Goal: Transaction & Acquisition: Book appointment/travel/reservation

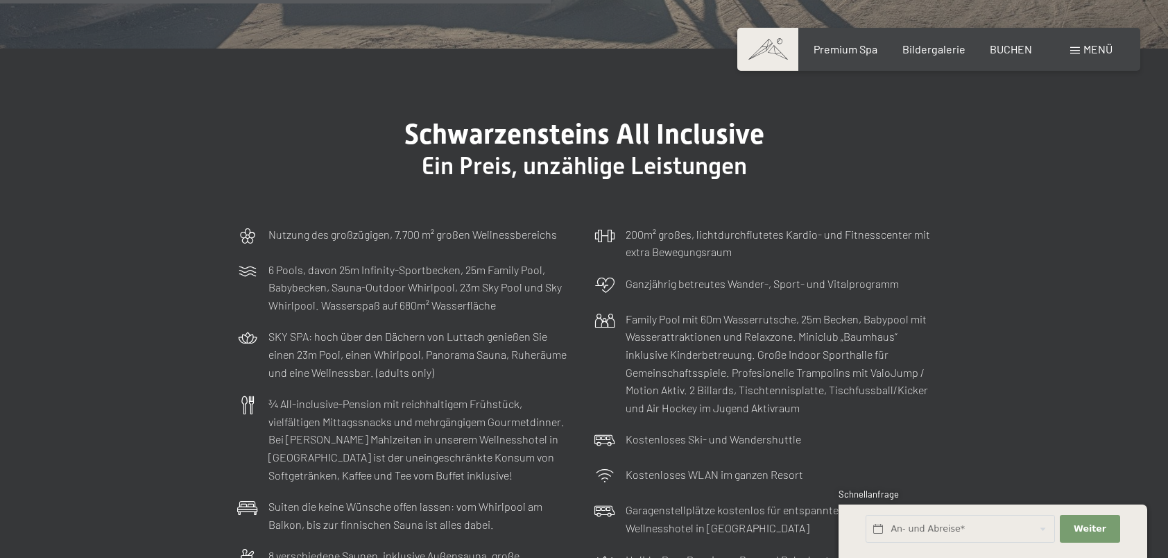
scroll to position [3954, 0]
click at [1009, 57] on div "Buchen Anfragen Premium Spa Bildergalerie BUCHEN Menü DE IT EN Gutschein Bilder…" at bounding box center [939, 49] width 348 height 15
click at [1011, 51] on span "BUCHEN" at bounding box center [1011, 46] width 42 height 13
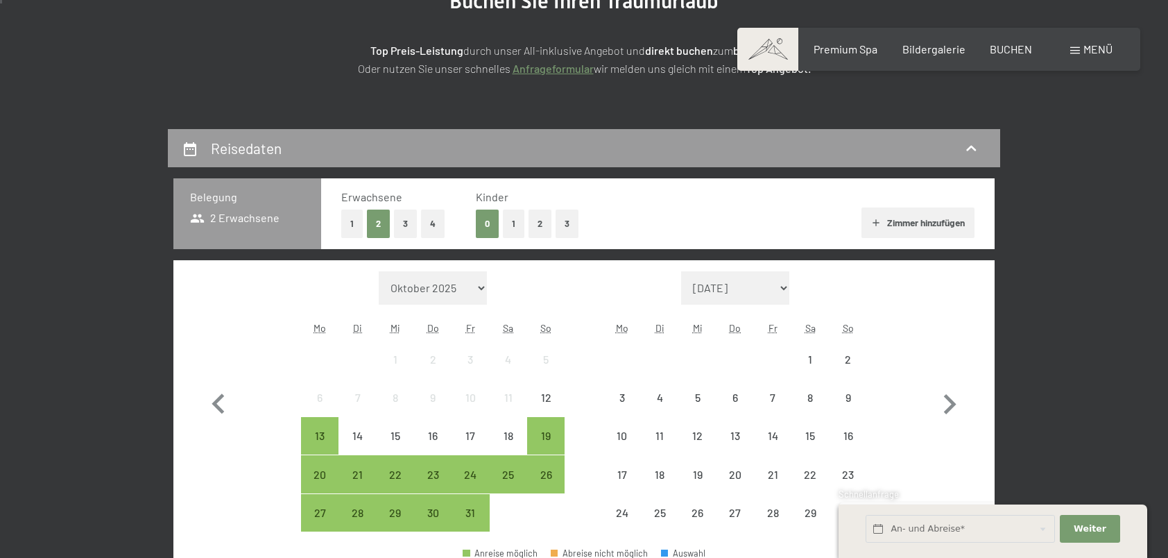
scroll to position [277, 0]
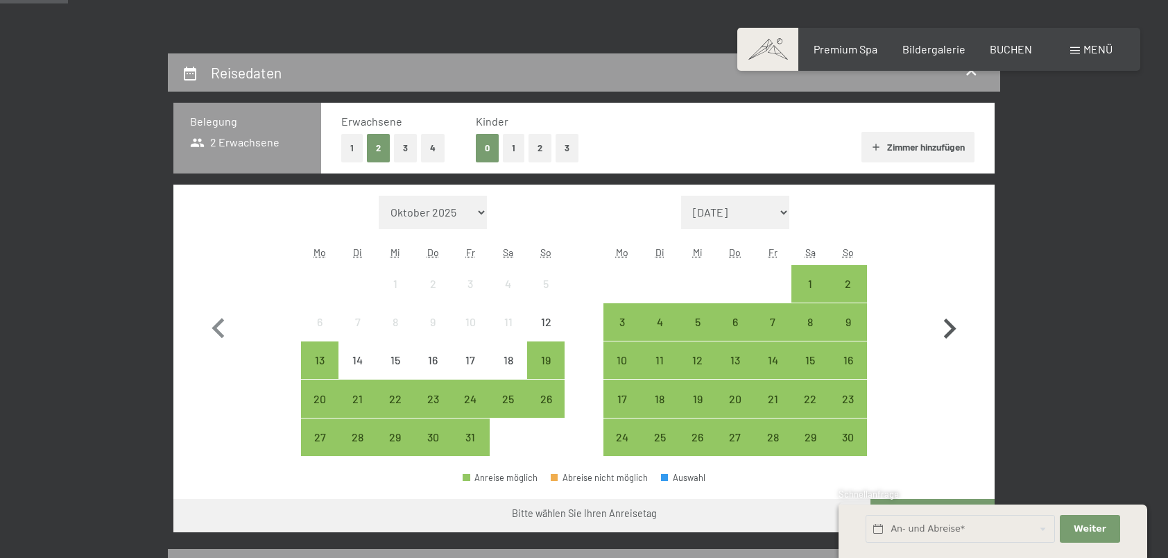
click at [946, 322] on icon "button" at bounding box center [950, 328] width 12 height 20
select select "[DATE]"
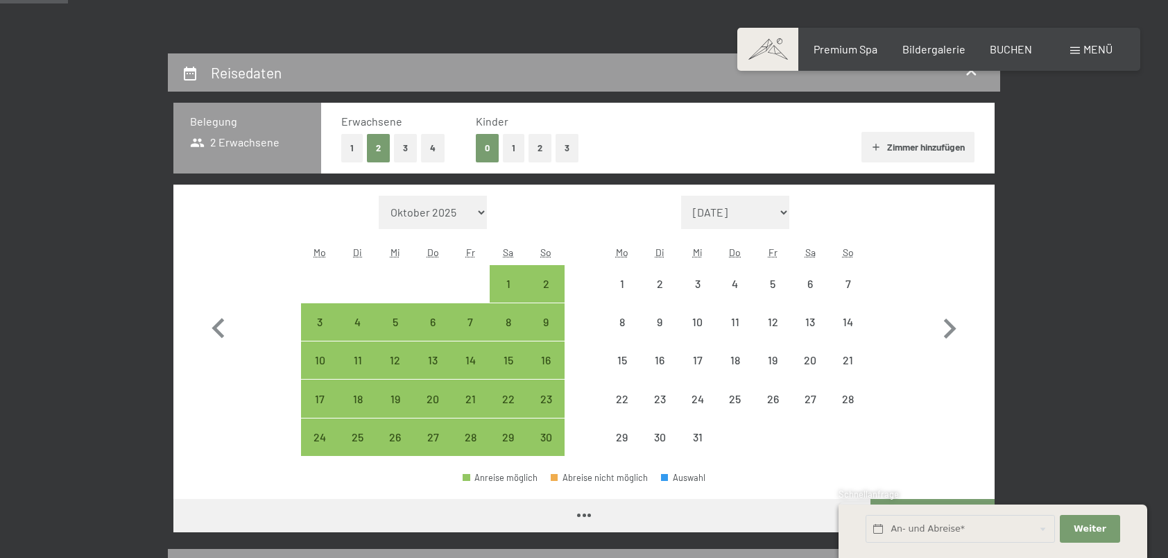
select select "[DATE]"
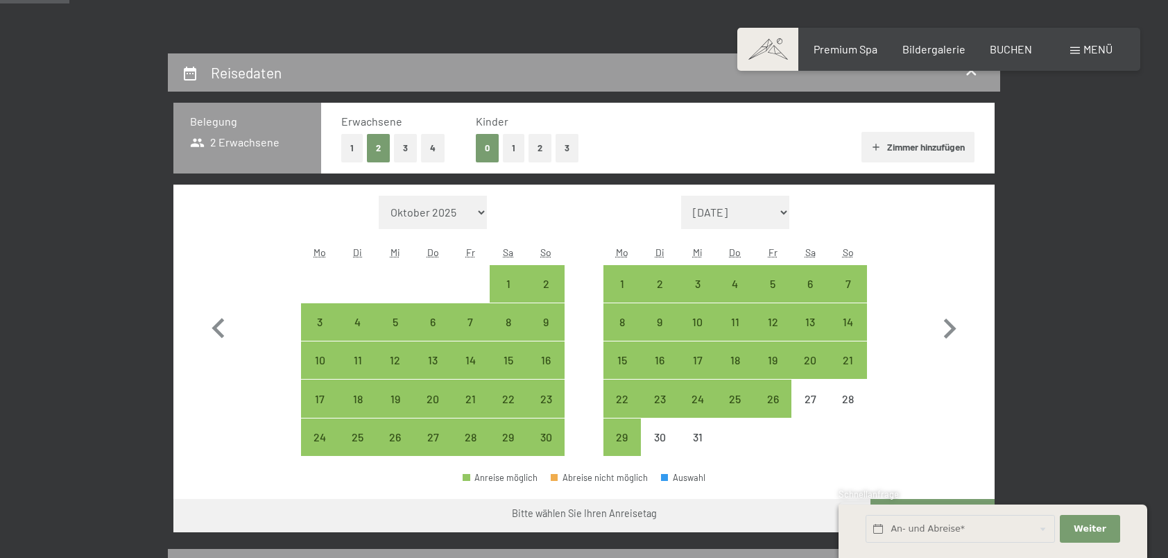
scroll to position [416, 0]
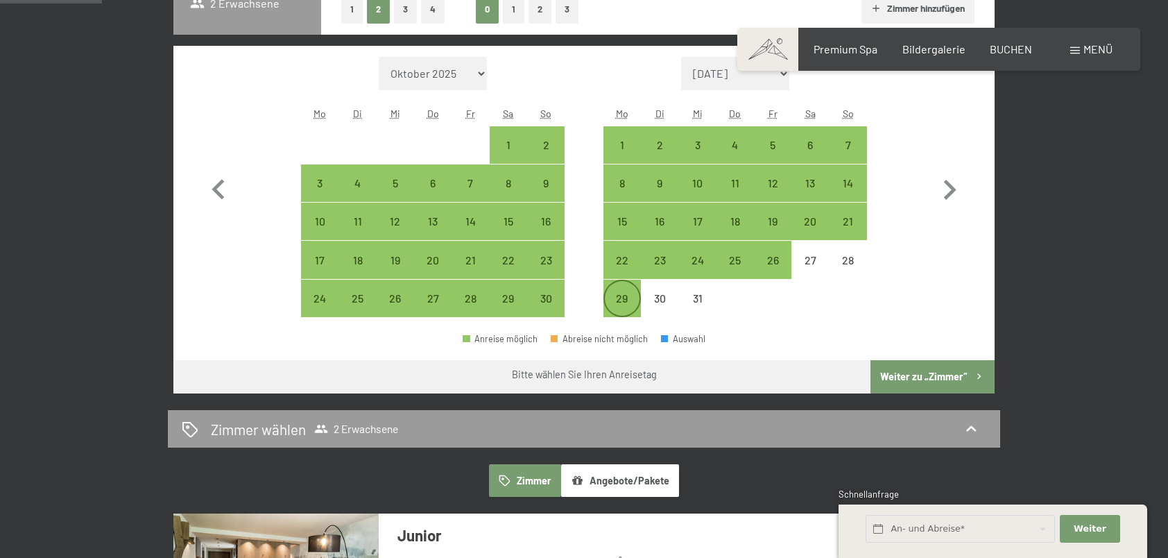
click at [620, 294] on div "29" at bounding box center [622, 310] width 35 height 35
select select "[DATE]"
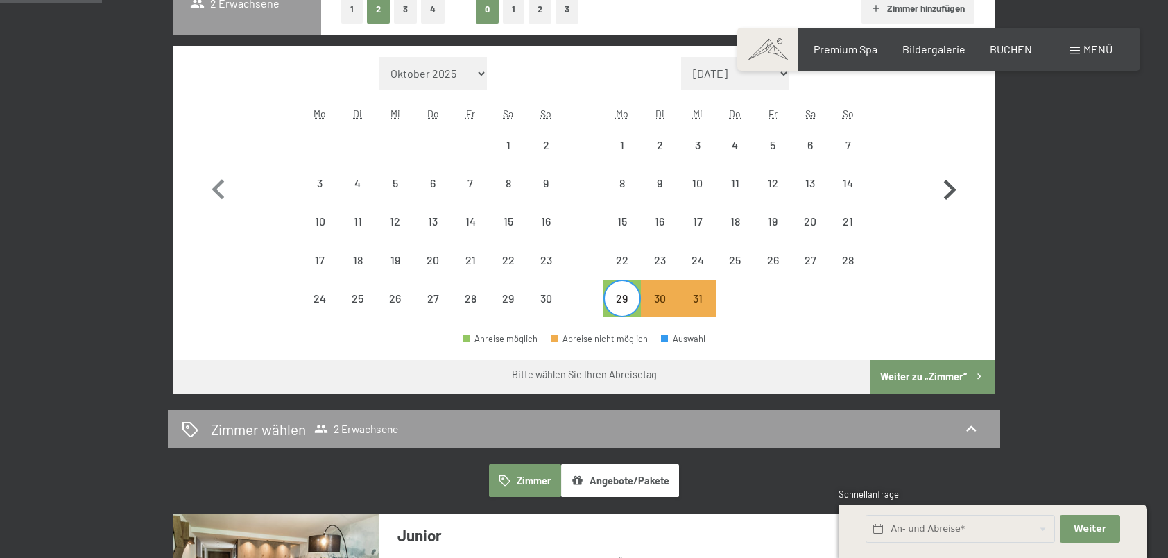
click at [954, 183] on icon "button" at bounding box center [949, 190] width 40 height 40
select select "[DATE]"
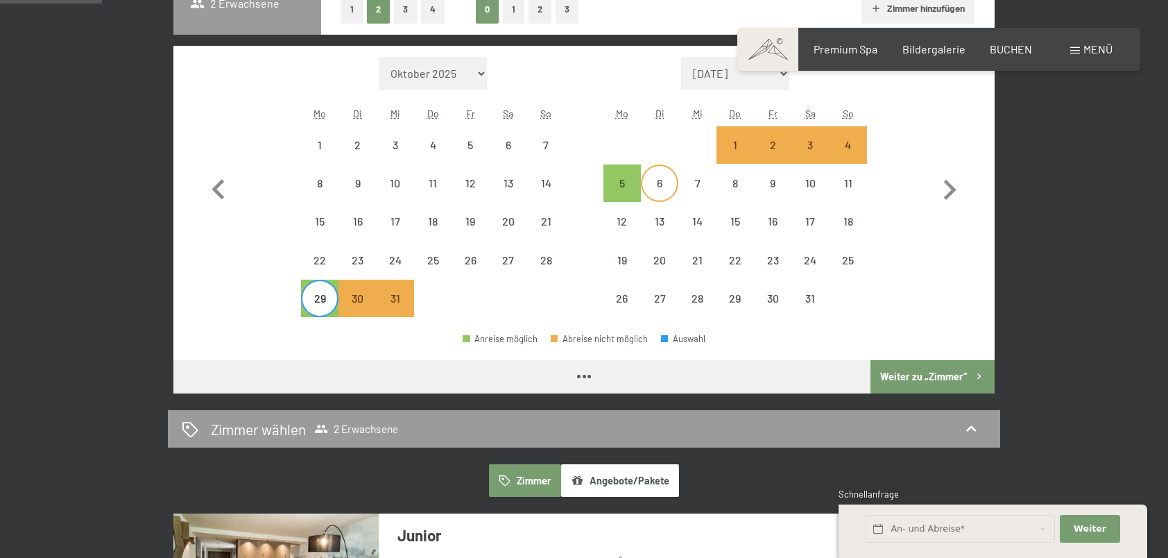
select select "[DATE]"
click at [730, 263] on div "22" at bounding box center [735, 272] width 35 height 35
select select "[DATE]"
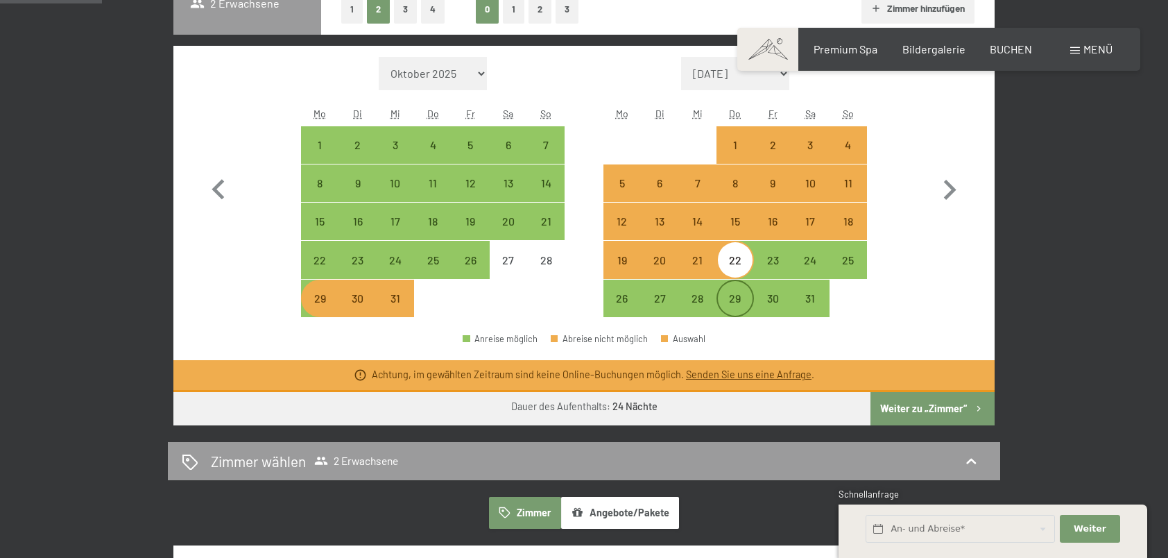
click at [734, 305] on div "29" at bounding box center [735, 310] width 35 height 35
select select "[DATE]"
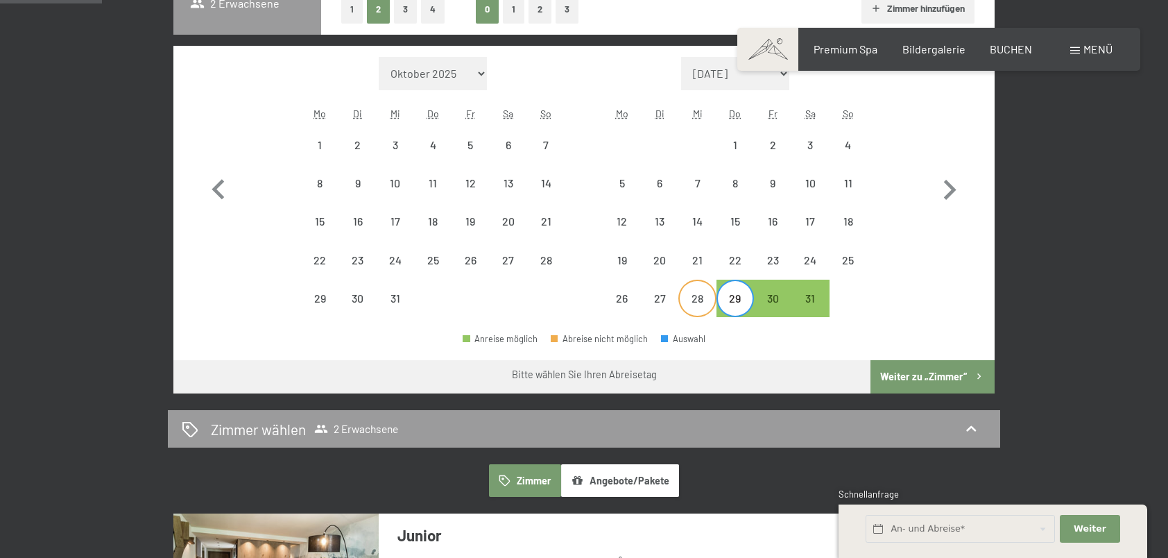
click at [694, 311] on div "28" at bounding box center [697, 310] width 35 height 35
select select "[DATE]"
click at [809, 304] on div "31" at bounding box center [810, 310] width 35 height 35
select select "[DATE]"
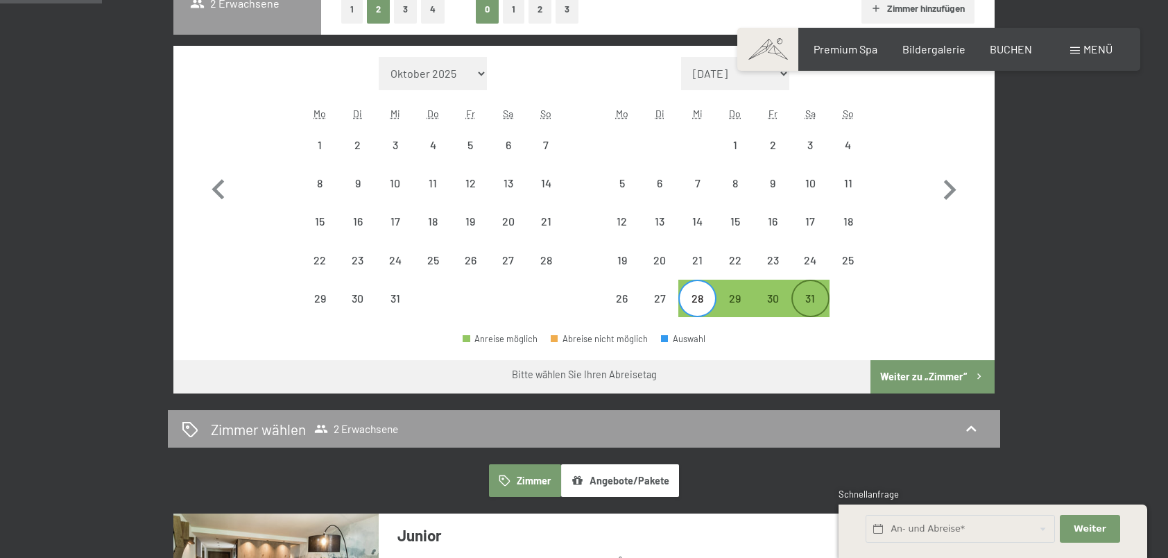
select select "[DATE]"
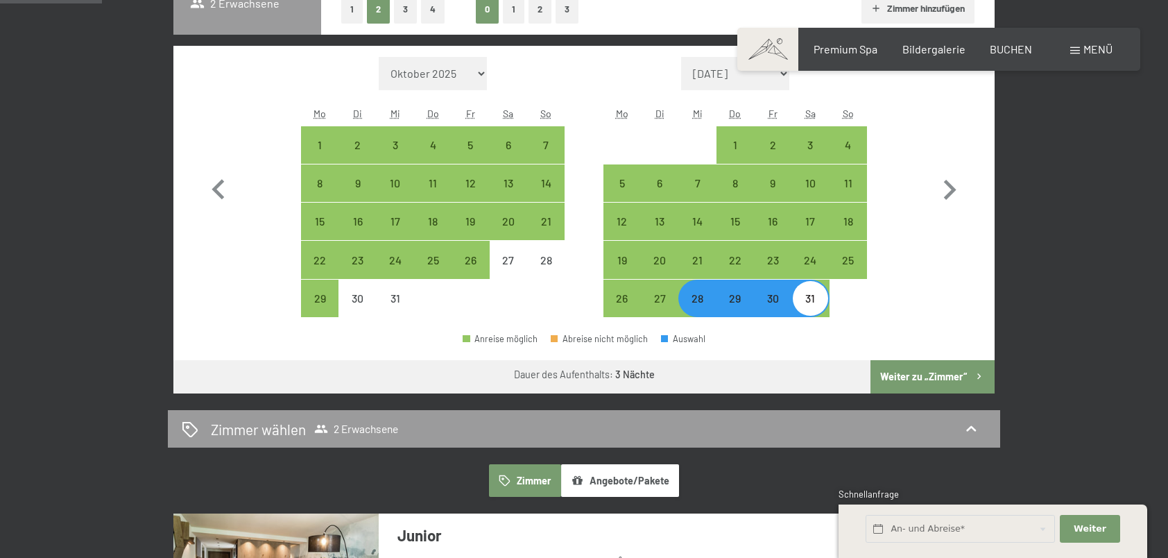
click at [939, 376] on button "Weiter zu „Zimmer“" at bounding box center [933, 376] width 124 height 33
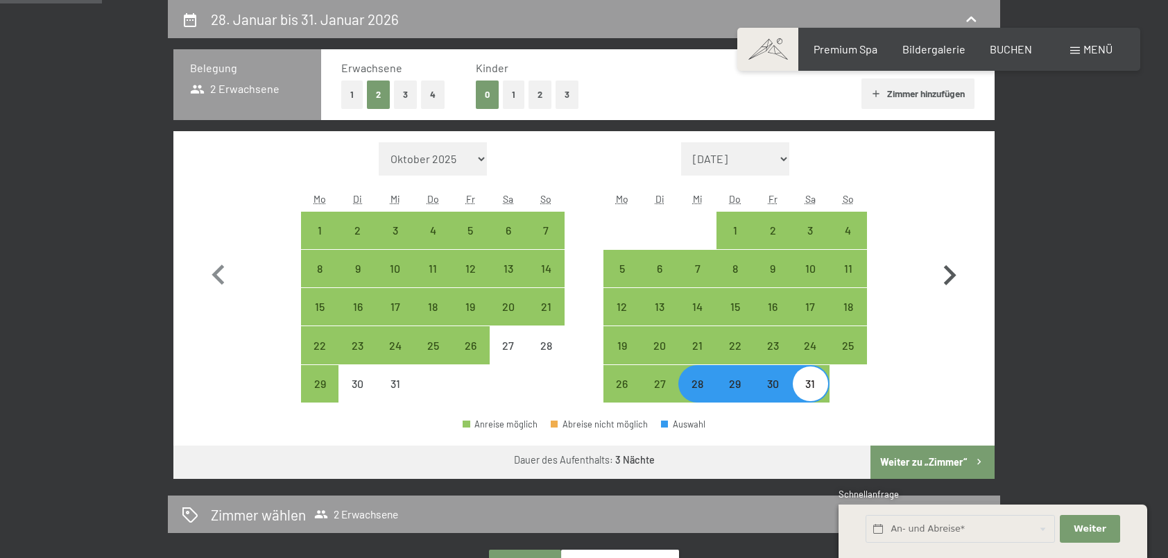
select select "[DATE]"
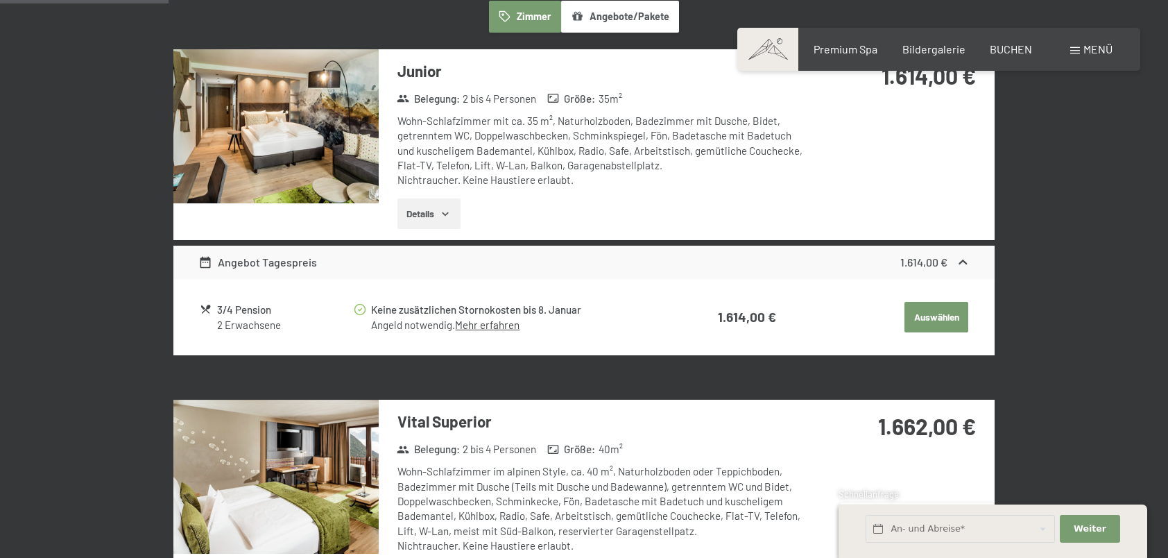
scroll to position [539, 0]
